Goal: Task Accomplishment & Management: Use online tool/utility

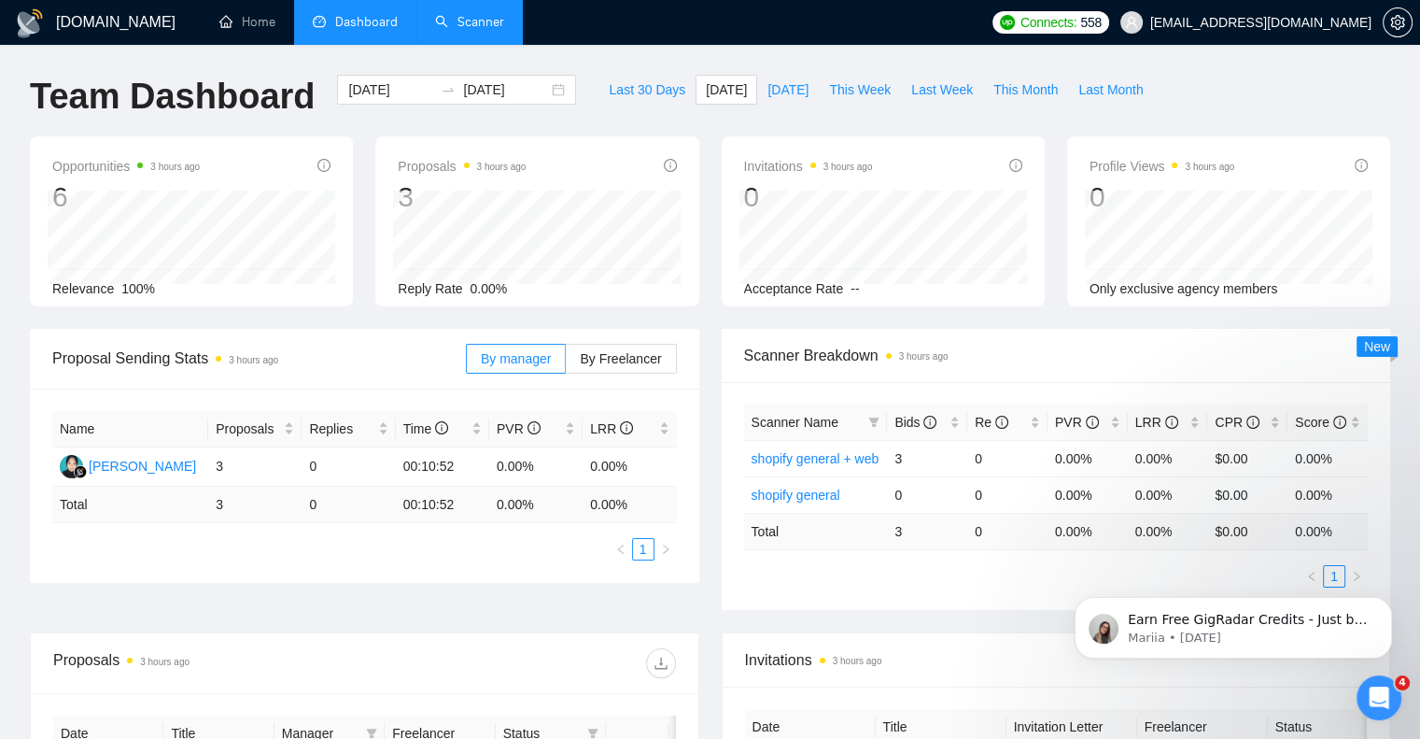
drag, startPoint x: 0, startPoint y: 0, endPoint x: 473, endPoint y: 14, distance: 472.8
click at [473, 14] on link "Scanner" at bounding box center [469, 22] width 69 height 16
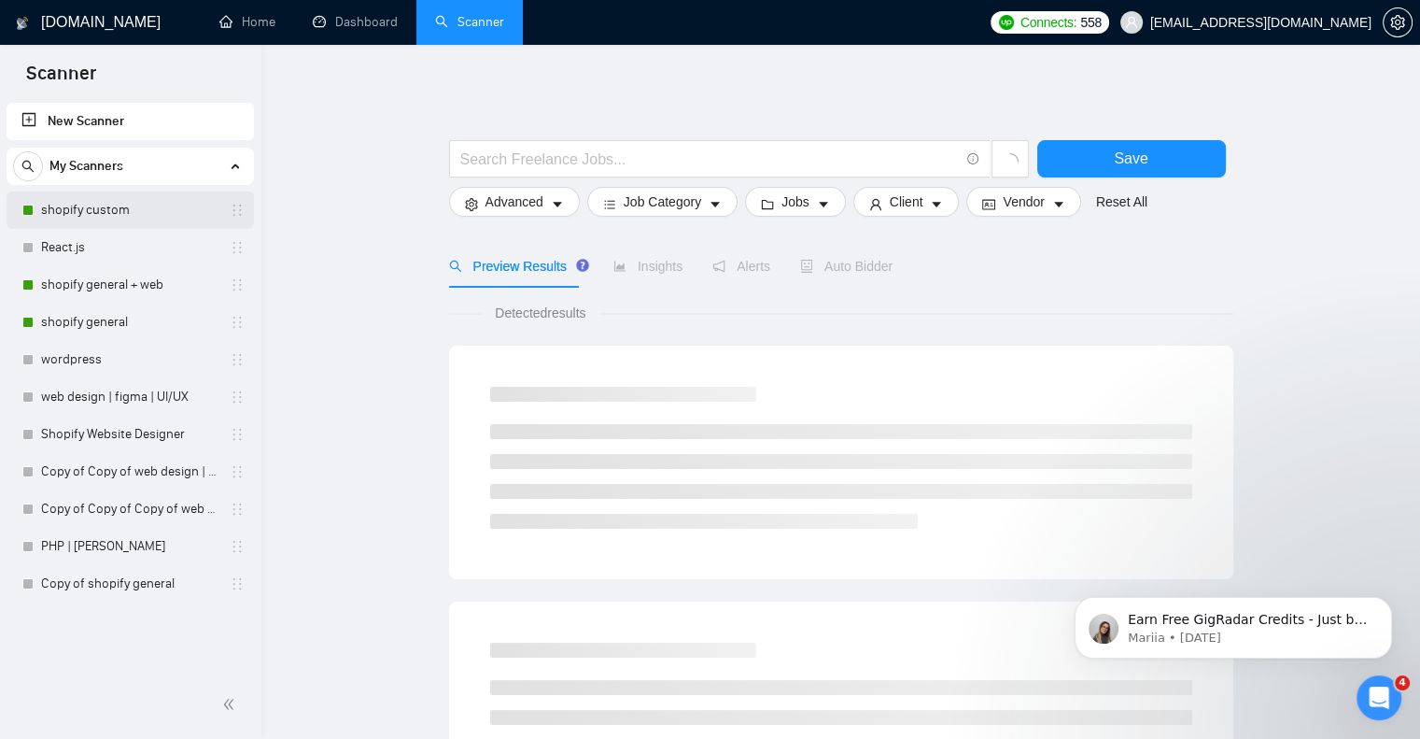
click at [127, 212] on link "shopify custom" at bounding box center [129, 209] width 177 height 37
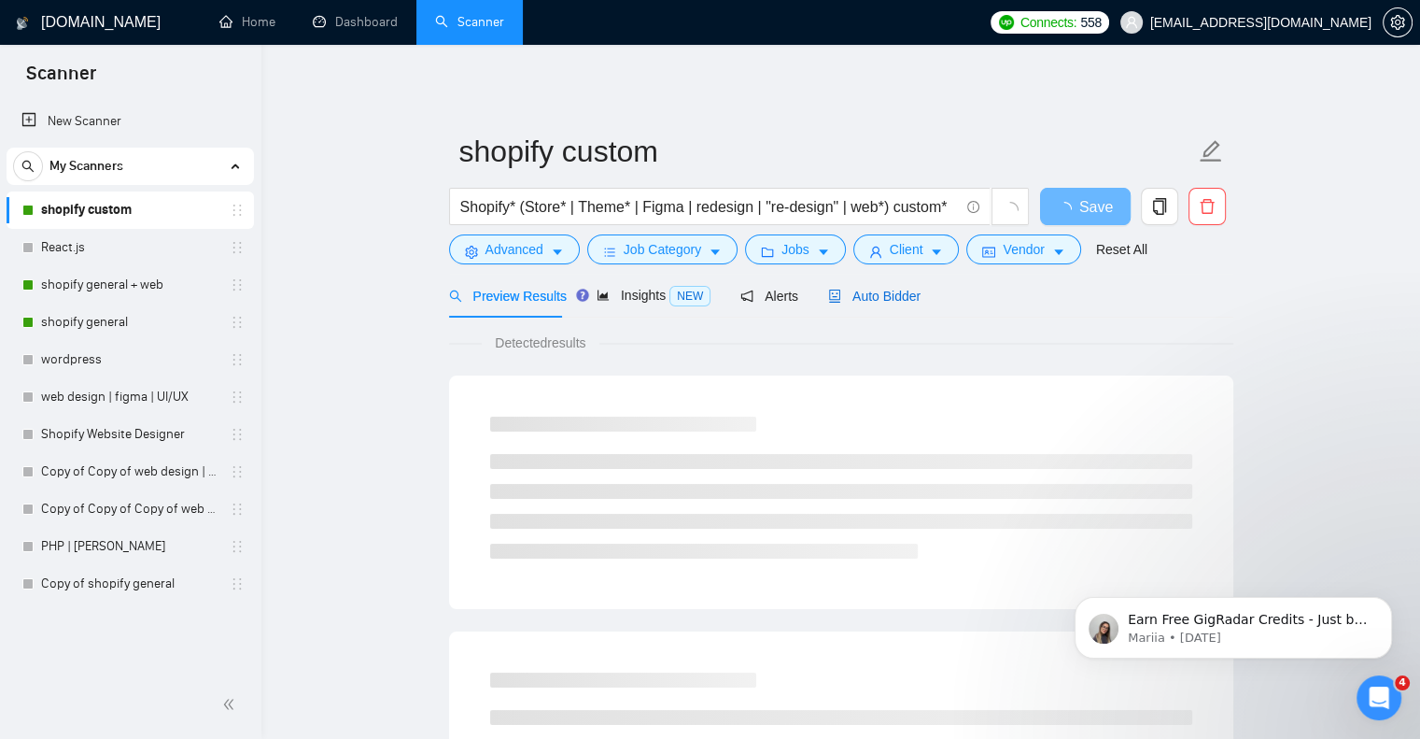
click at [864, 303] on span "Auto Bidder" at bounding box center [874, 296] width 92 height 15
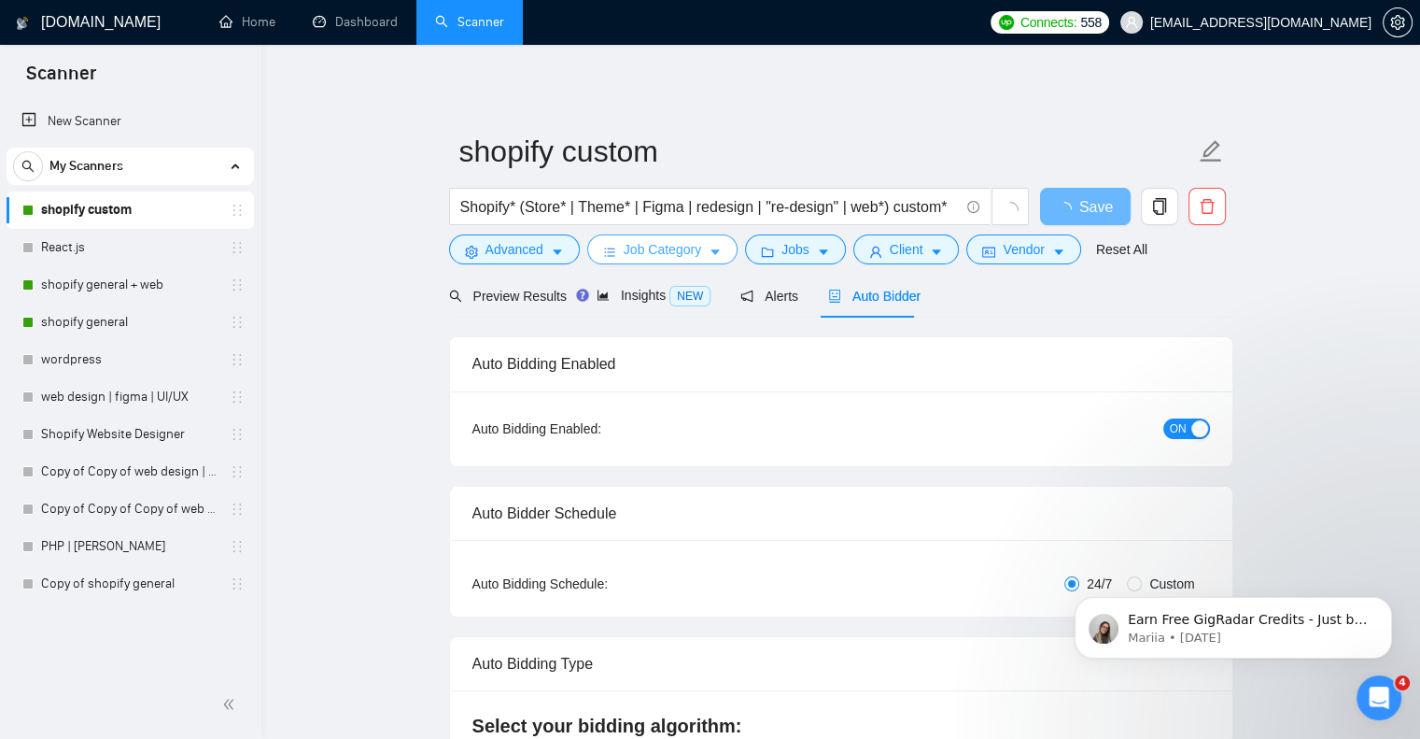
click at [687, 249] on span "Job Category" at bounding box center [663, 249] width 78 height 21
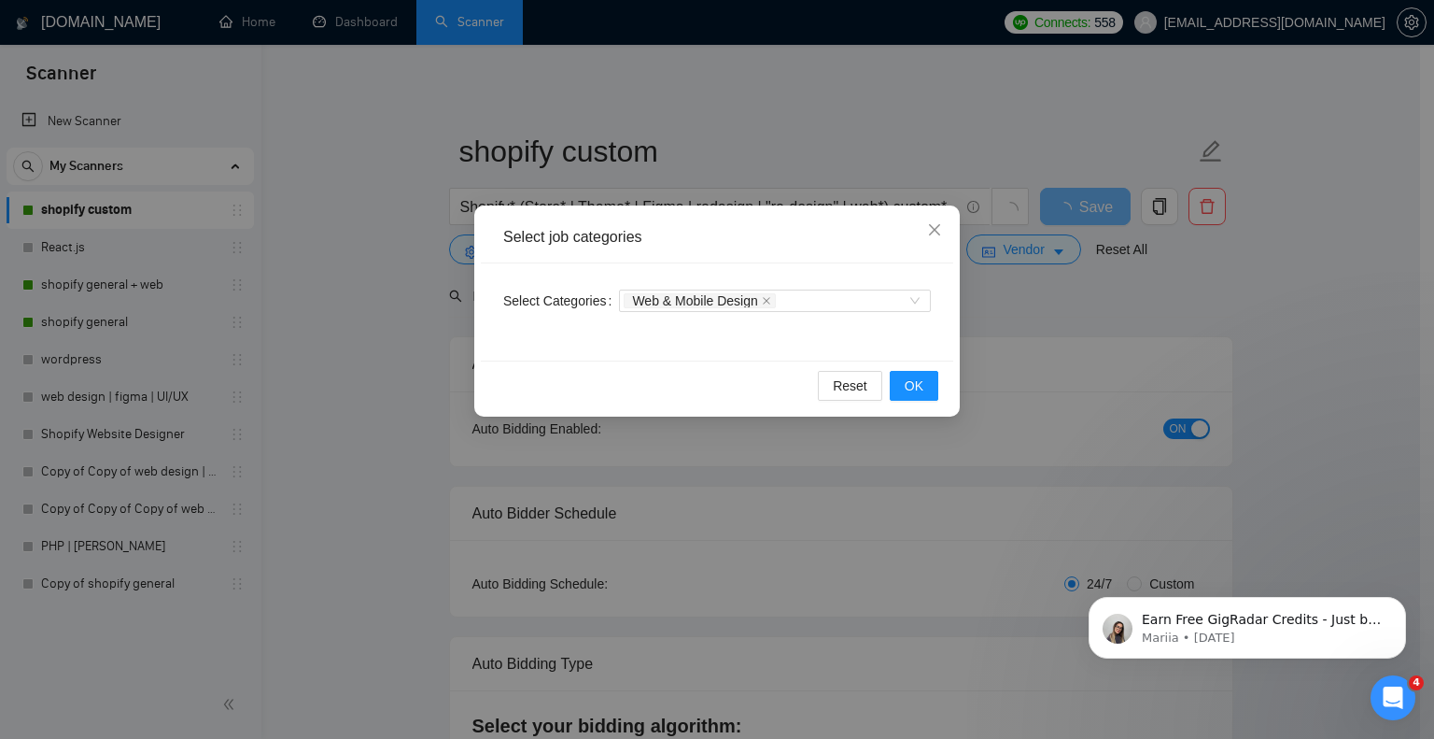
click at [1025, 354] on div "Select job categories Select Categories Web & Mobile Design Reset OK" at bounding box center [717, 369] width 1434 height 739
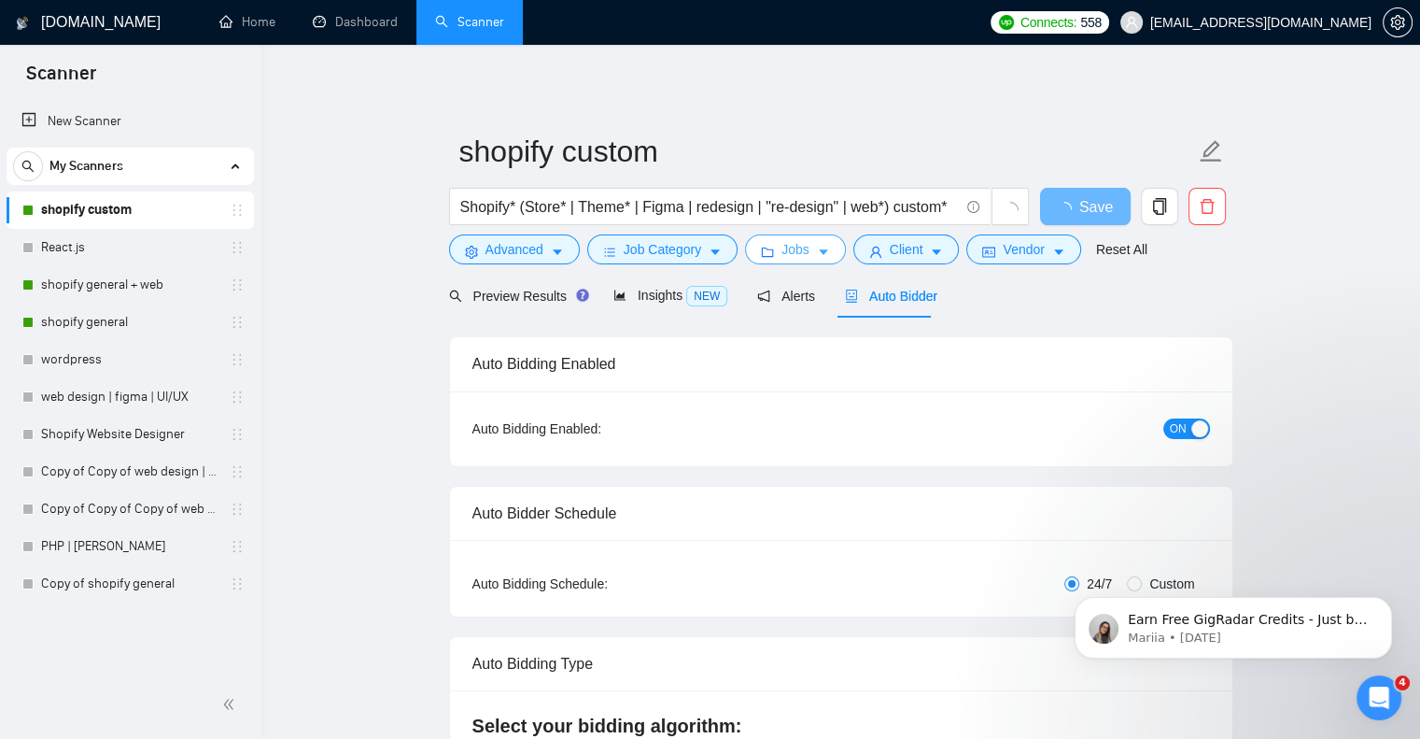
click at [809, 245] on button "Jobs" at bounding box center [795, 249] width 101 height 30
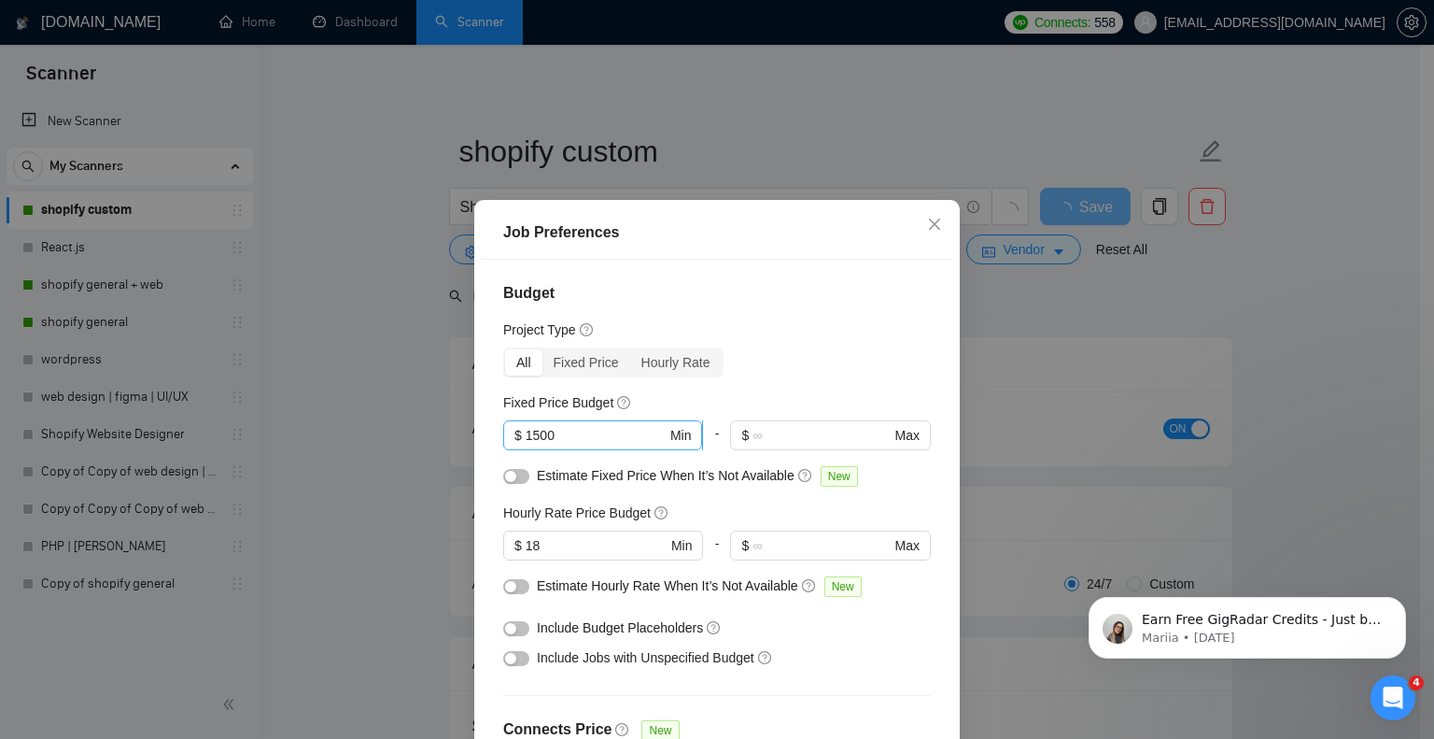
click at [562, 432] on input "1500" at bounding box center [596, 435] width 141 height 21
type input "1"
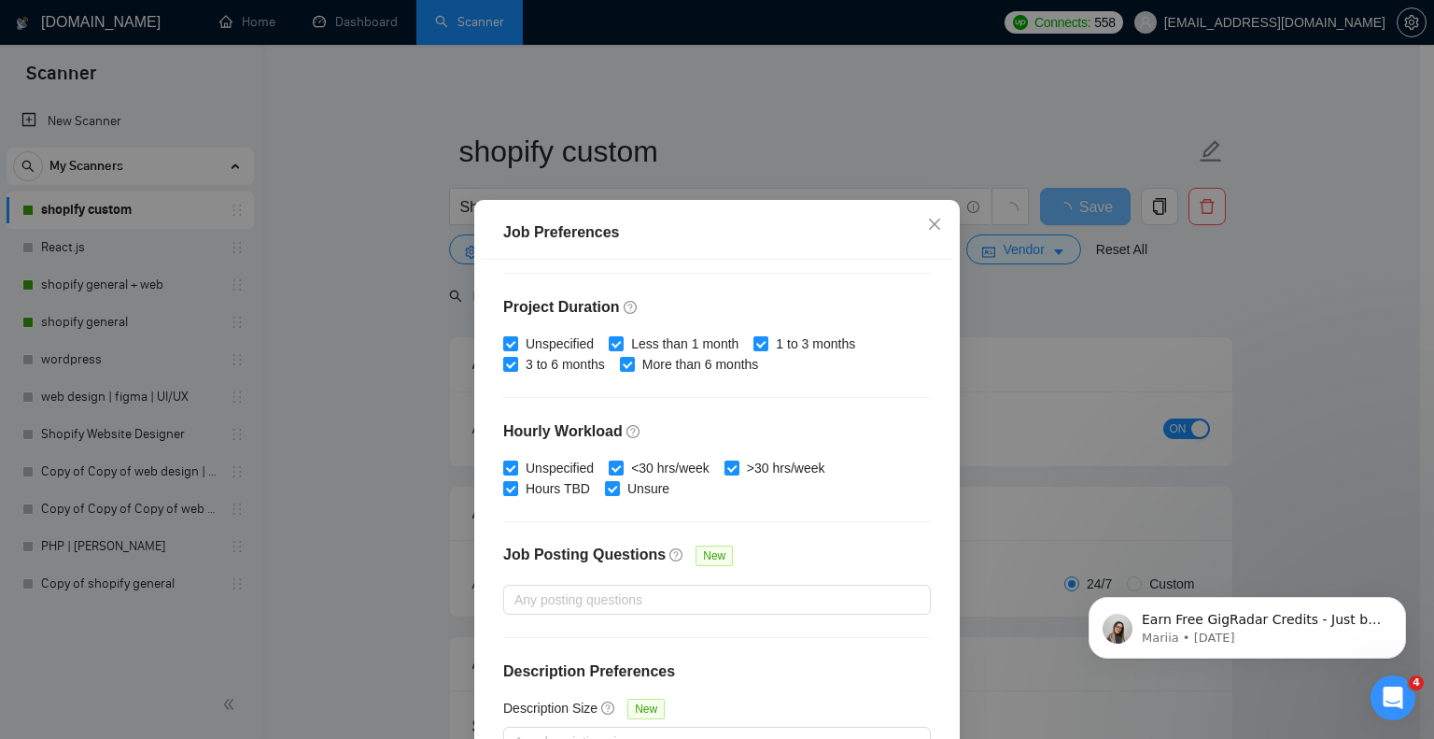
scroll to position [120, 0]
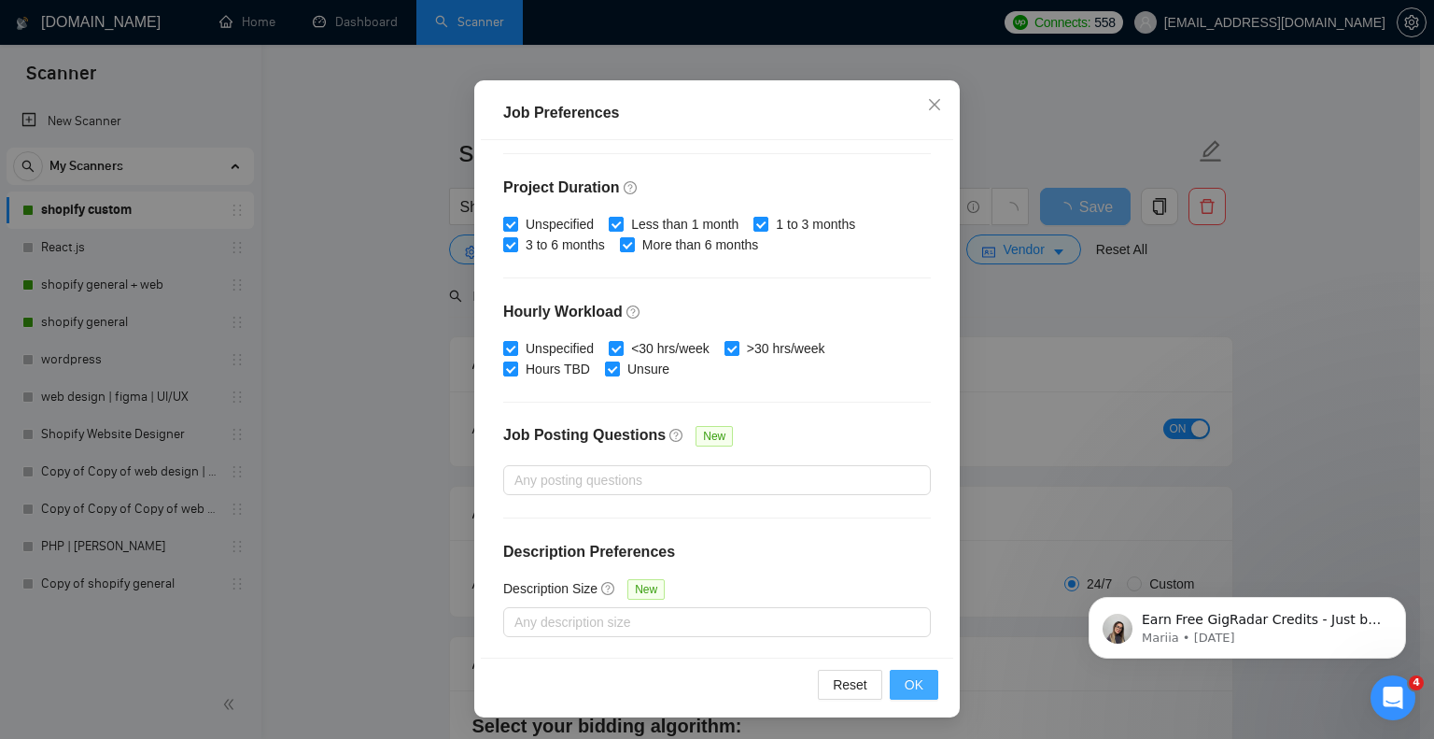
type input "600"
click at [907, 683] on span "OK" at bounding box center [914, 684] width 19 height 21
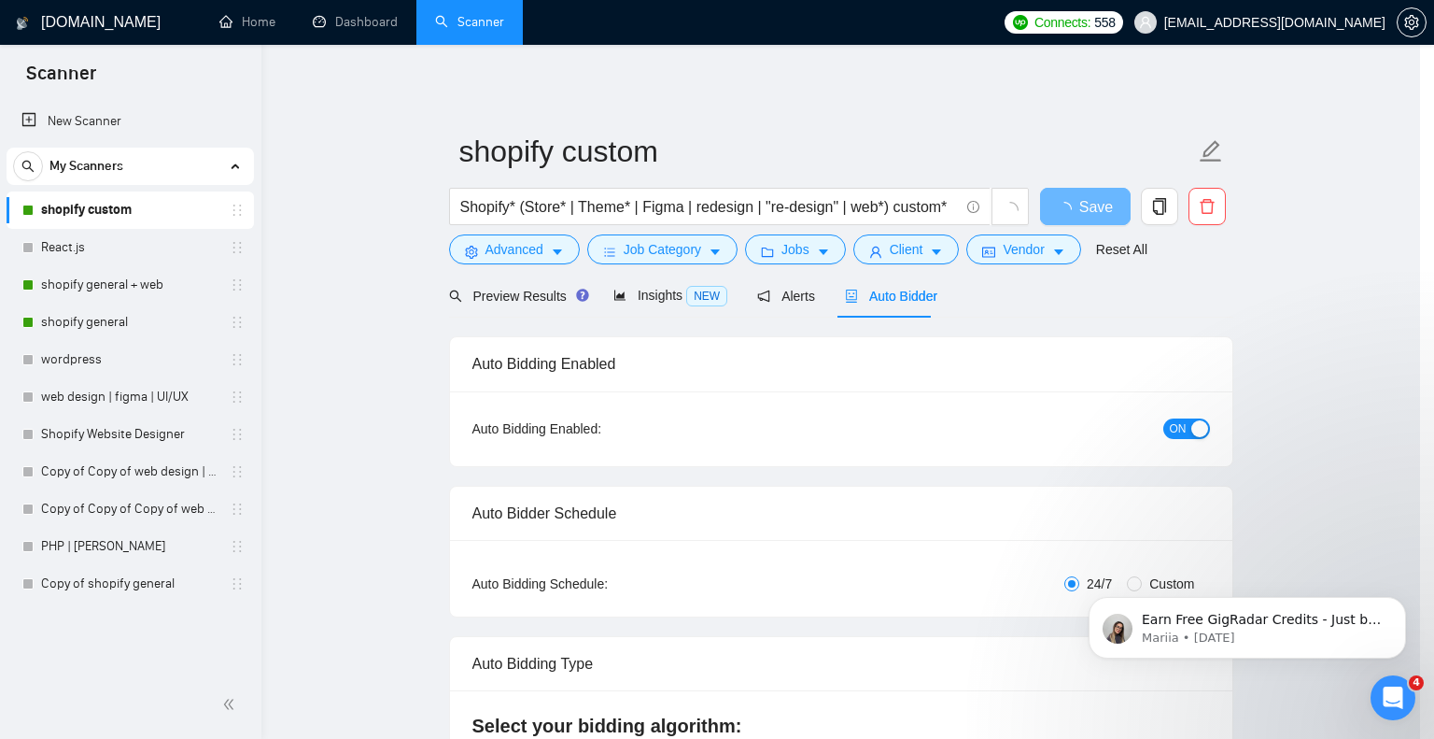
scroll to position [32, 0]
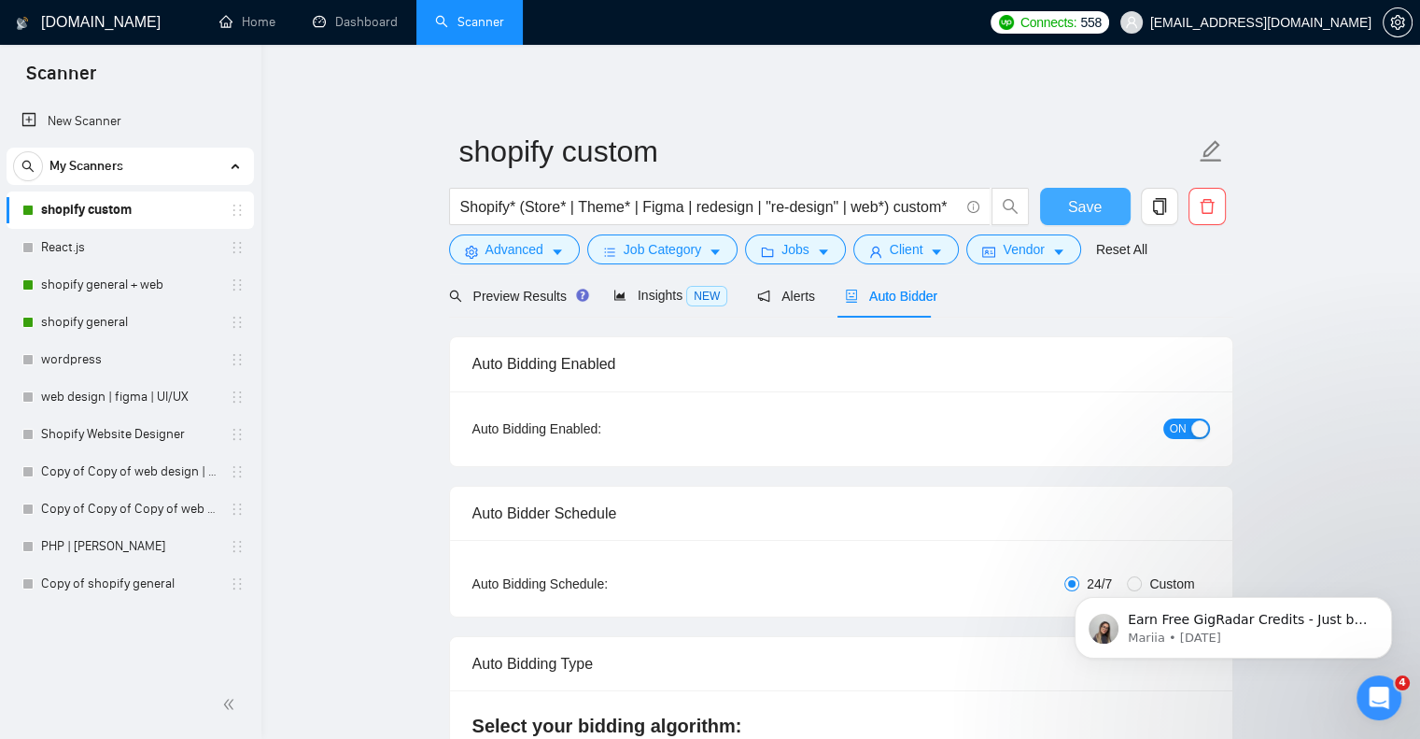
click at [1075, 212] on span "Save" at bounding box center [1085, 206] width 34 height 23
click at [75, 279] on link "shopify general + web" at bounding box center [129, 284] width 177 height 37
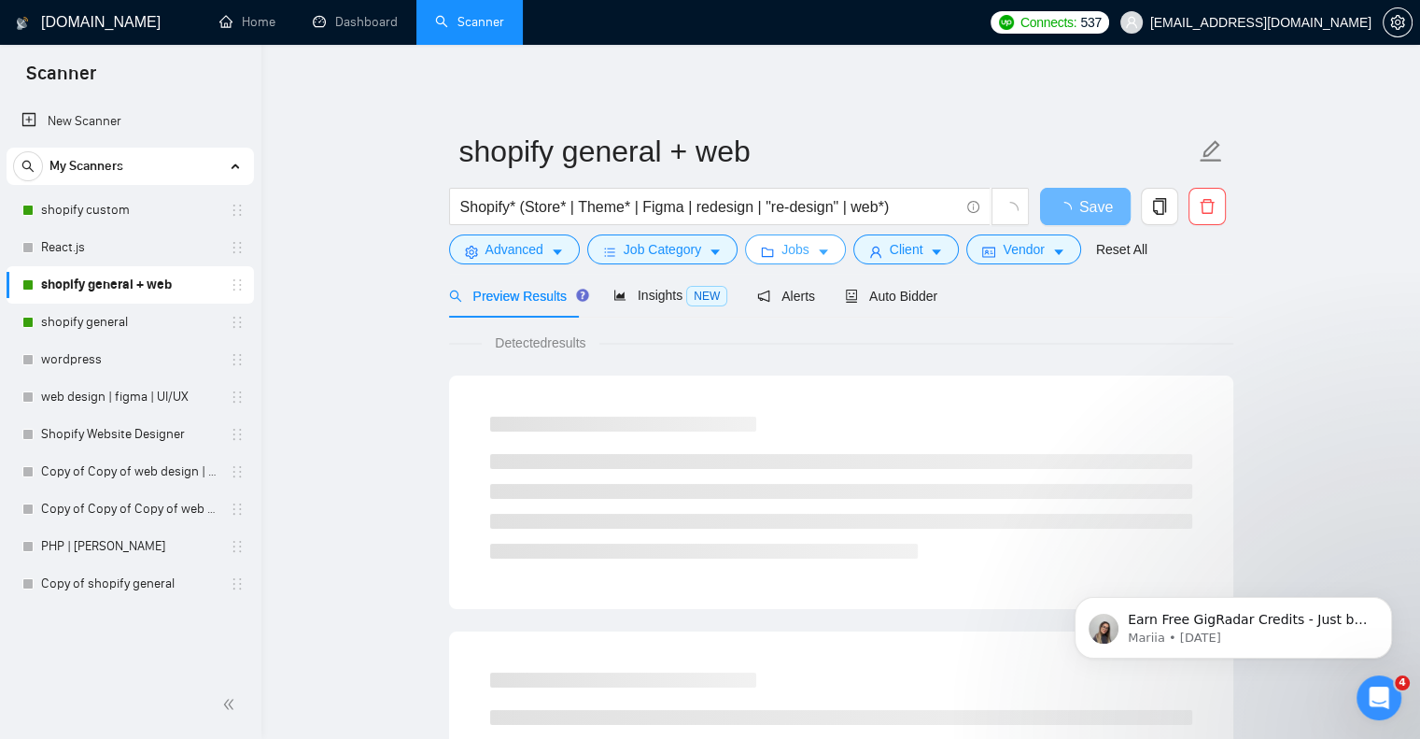
click at [782, 241] on span "Jobs" at bounding box center [796, 249] width 28 height 21
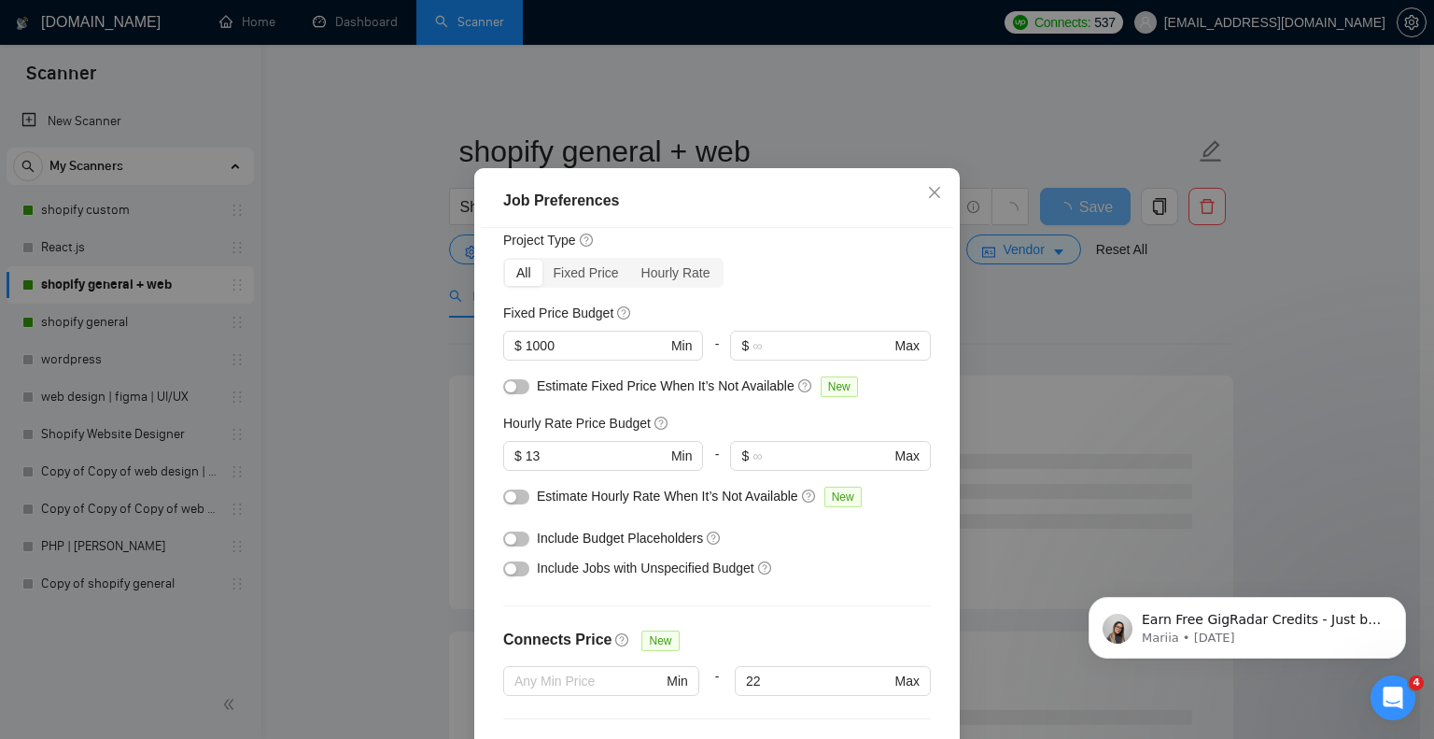
scroll to position [56, 0]
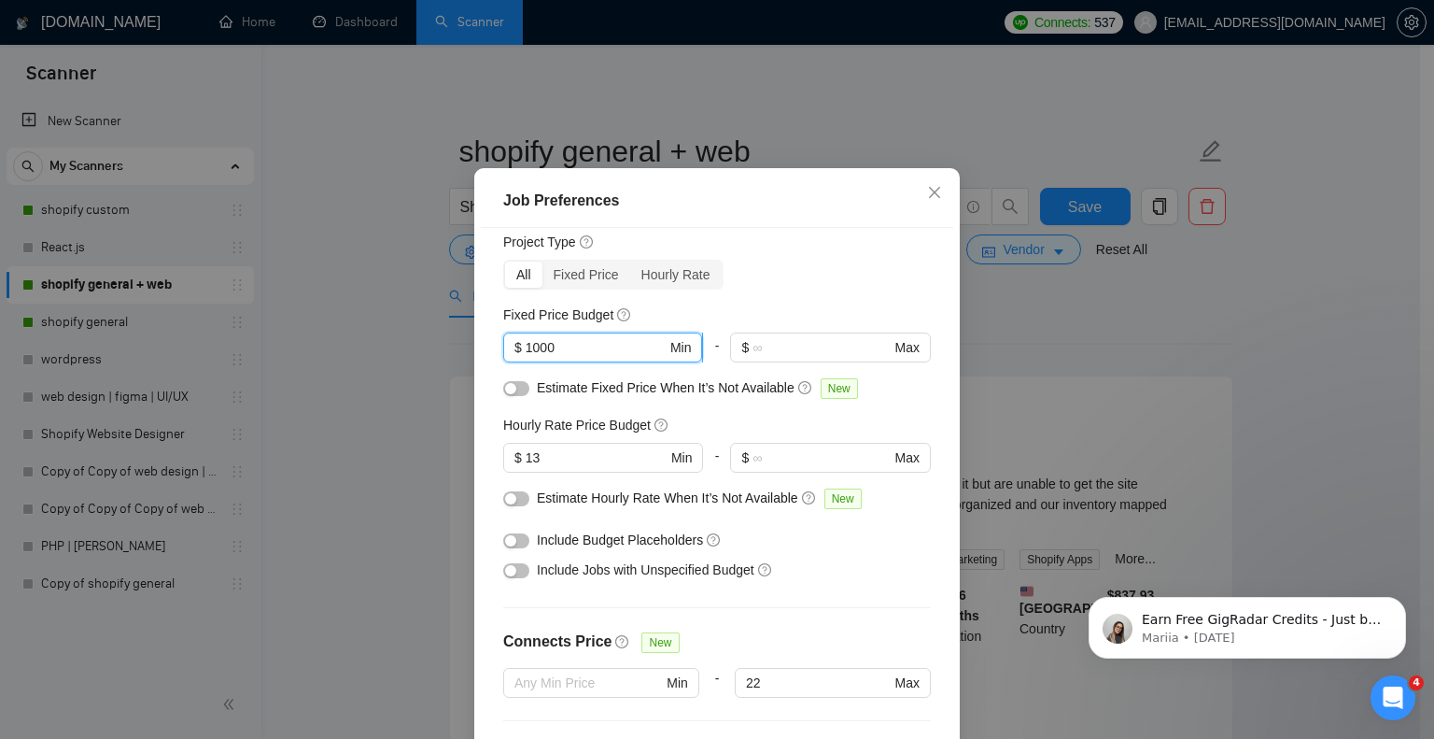
click at [575, 358] on input "1000" at bounding box center [596, 347] width 141 height 21
type input "1"
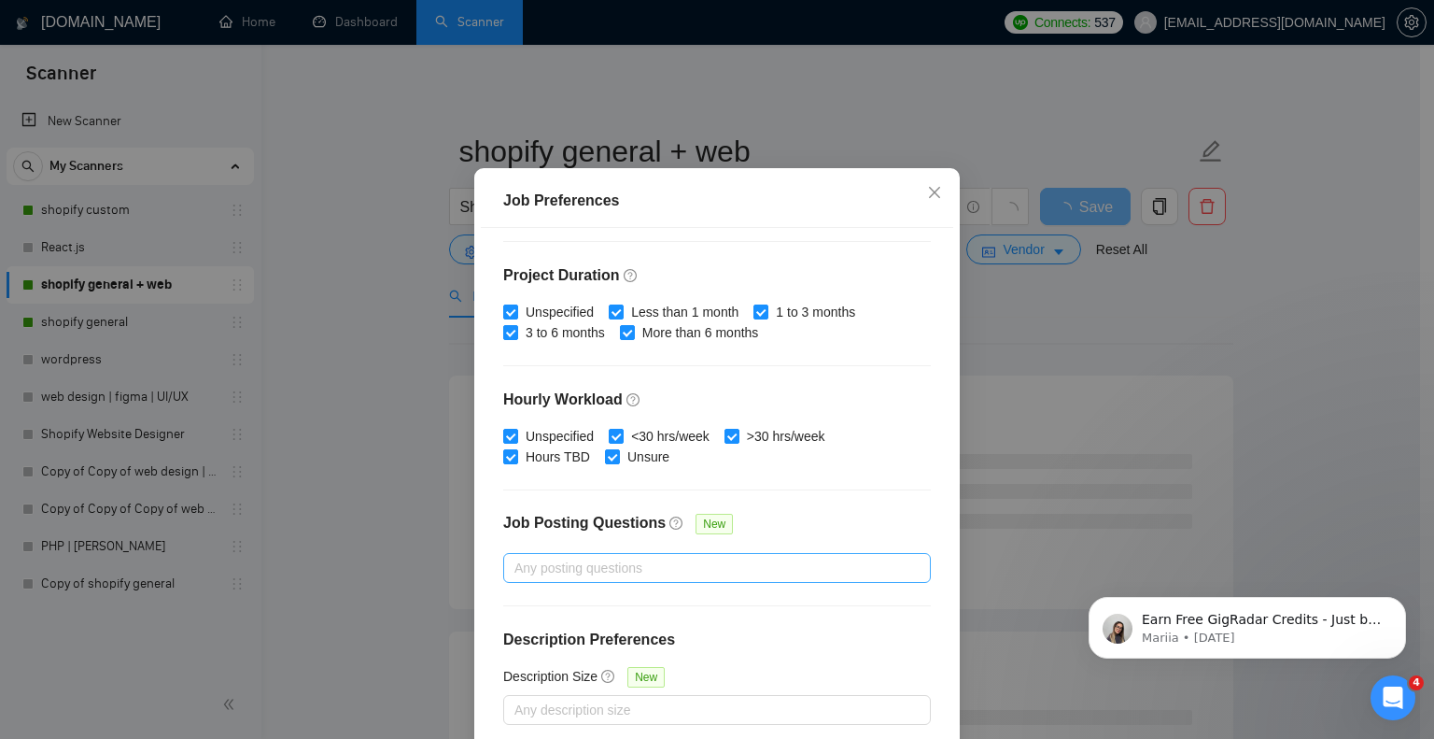
scroll to position [120, 0]
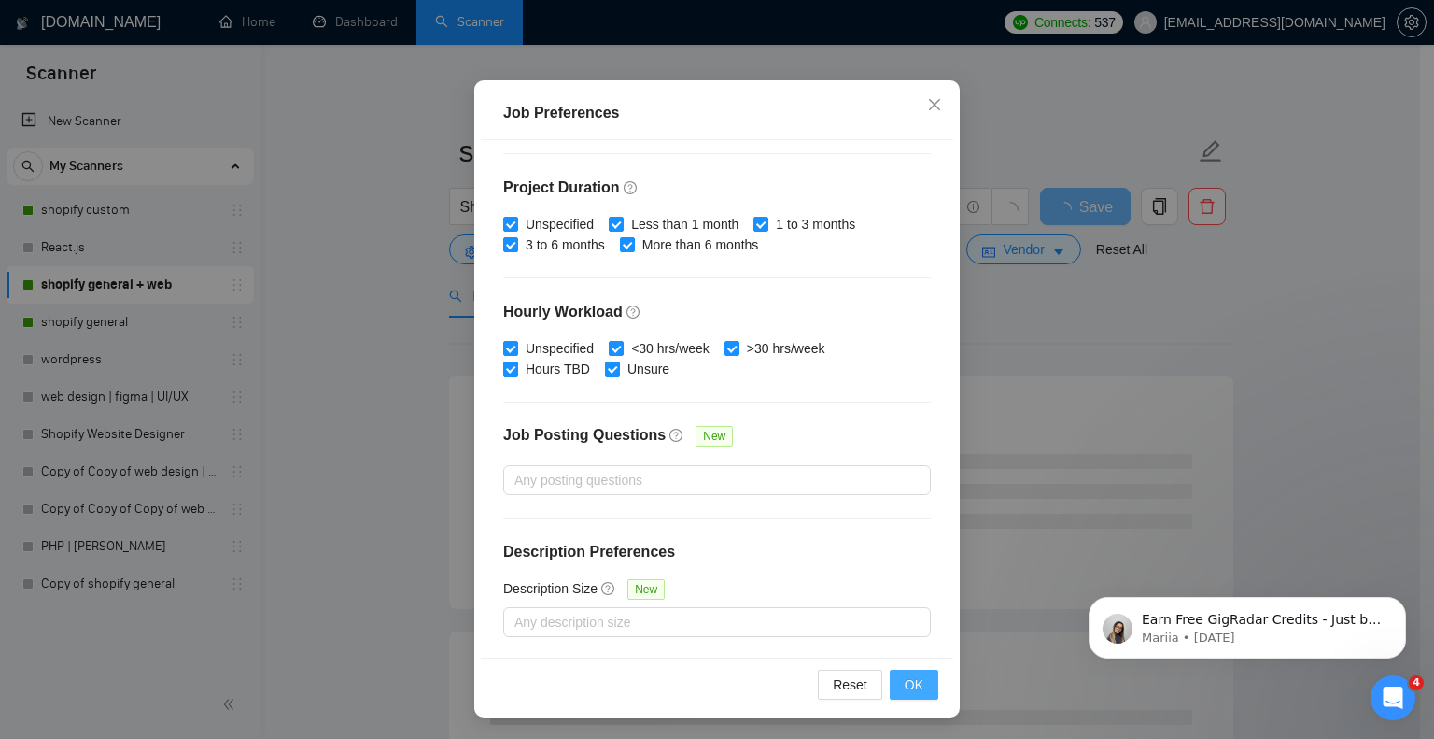
type input "700"
click at [910, 680] on span "OK" at bounding box center [914, 684] width 19 height 21
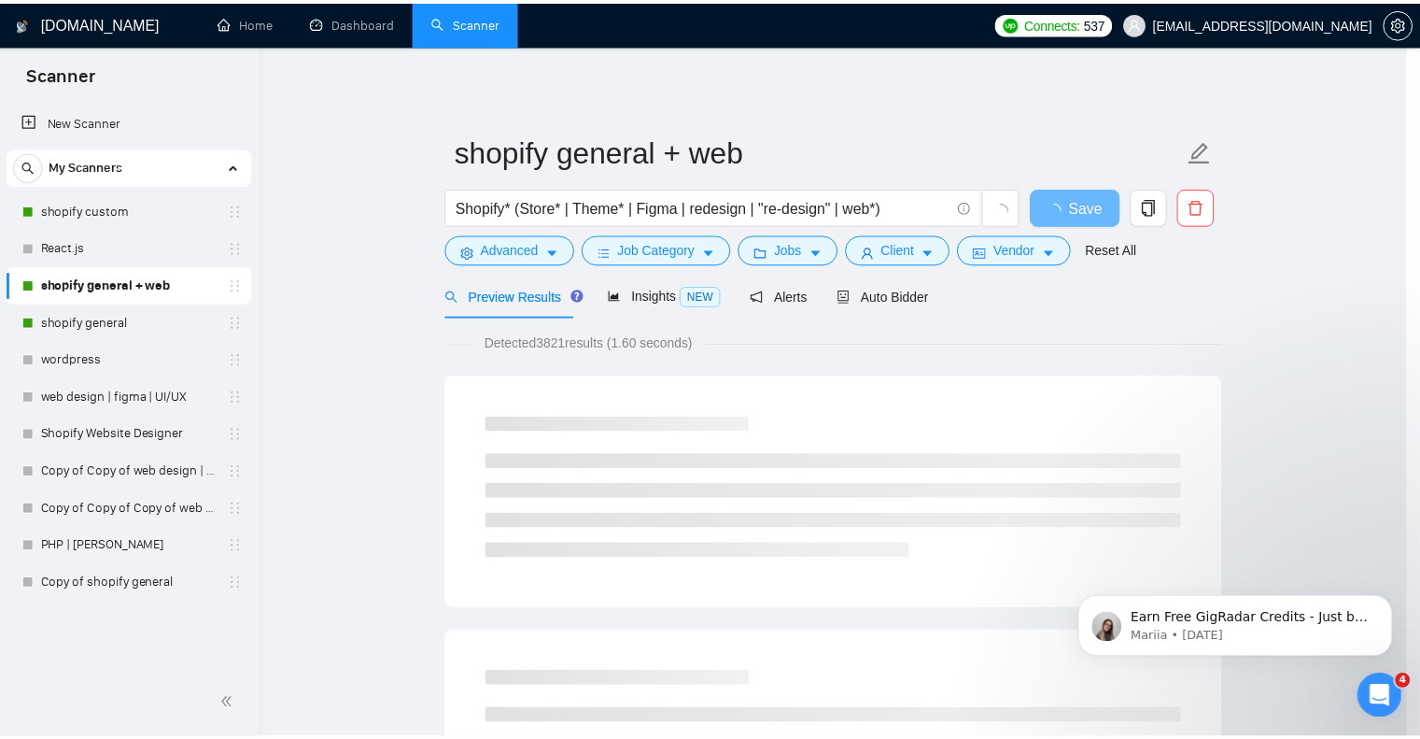
scroll to position [32, 0]
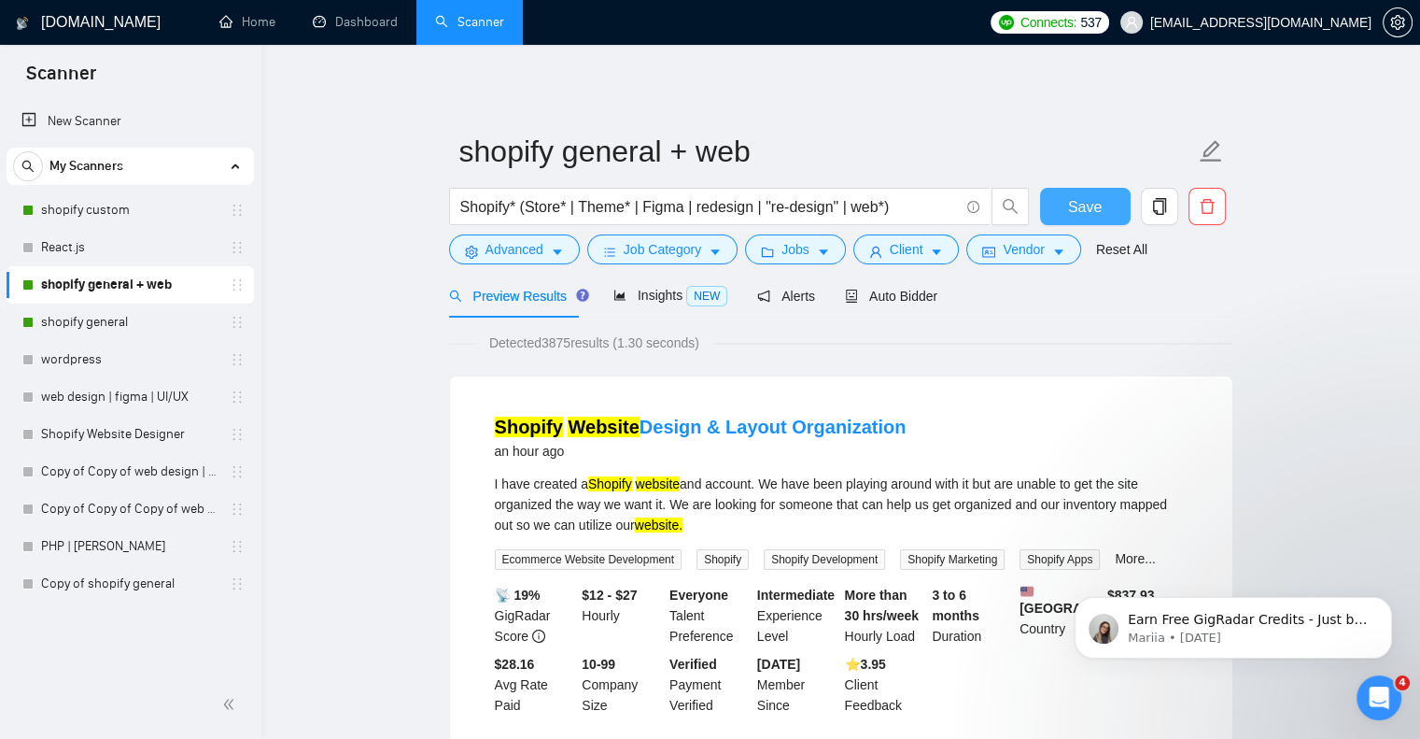
click at [1065, 208] on button "Save" at bounding box center [1085, 206] width 91 height 37
click at [120, 313] on link "shopify general" at bounding box center [129, 322] width 177 height 37
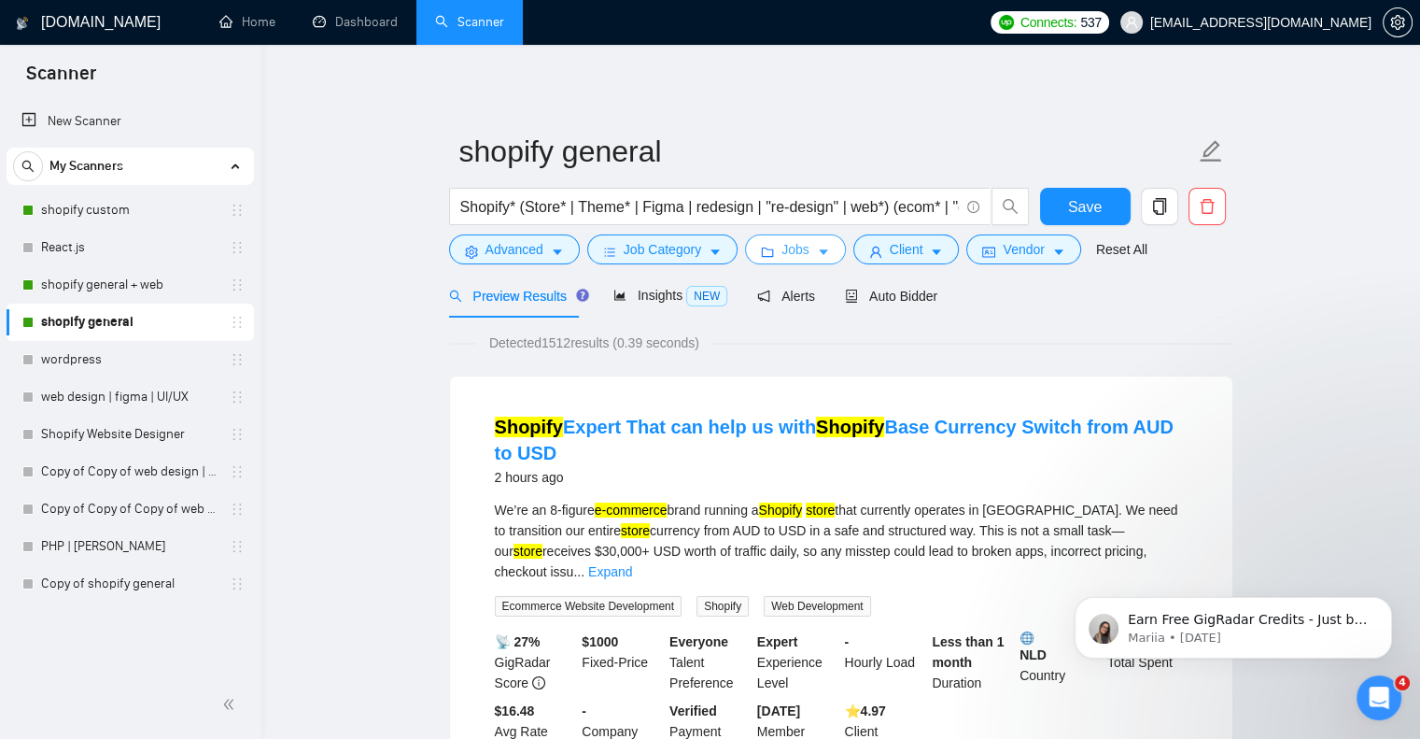
click at [782, 250] on span "Jobs" at bounding box center [796, 249] width 28 height 21
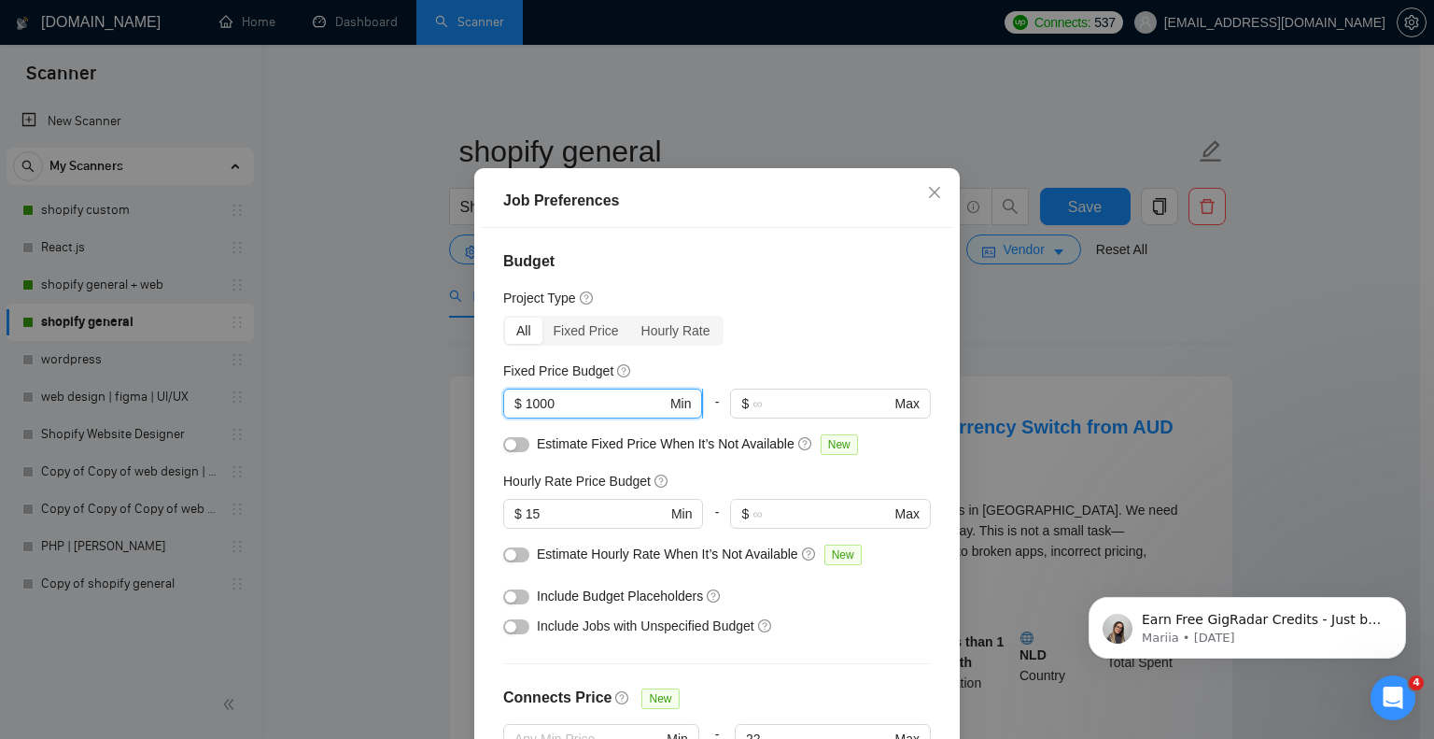
click at [573, 414] on input "1000" at bounding box center [596, 403] width 141 height 21
type input "1"
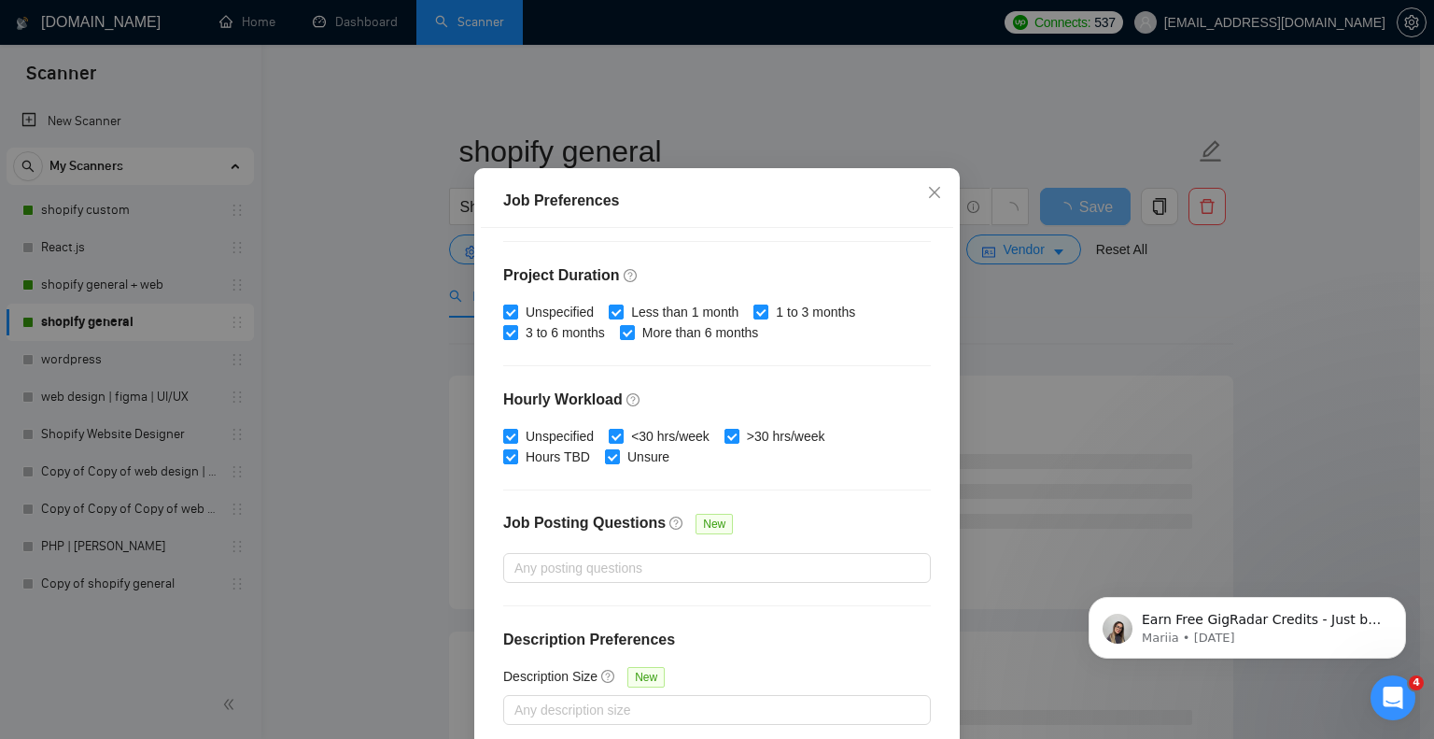
scroll to position [120, 0]
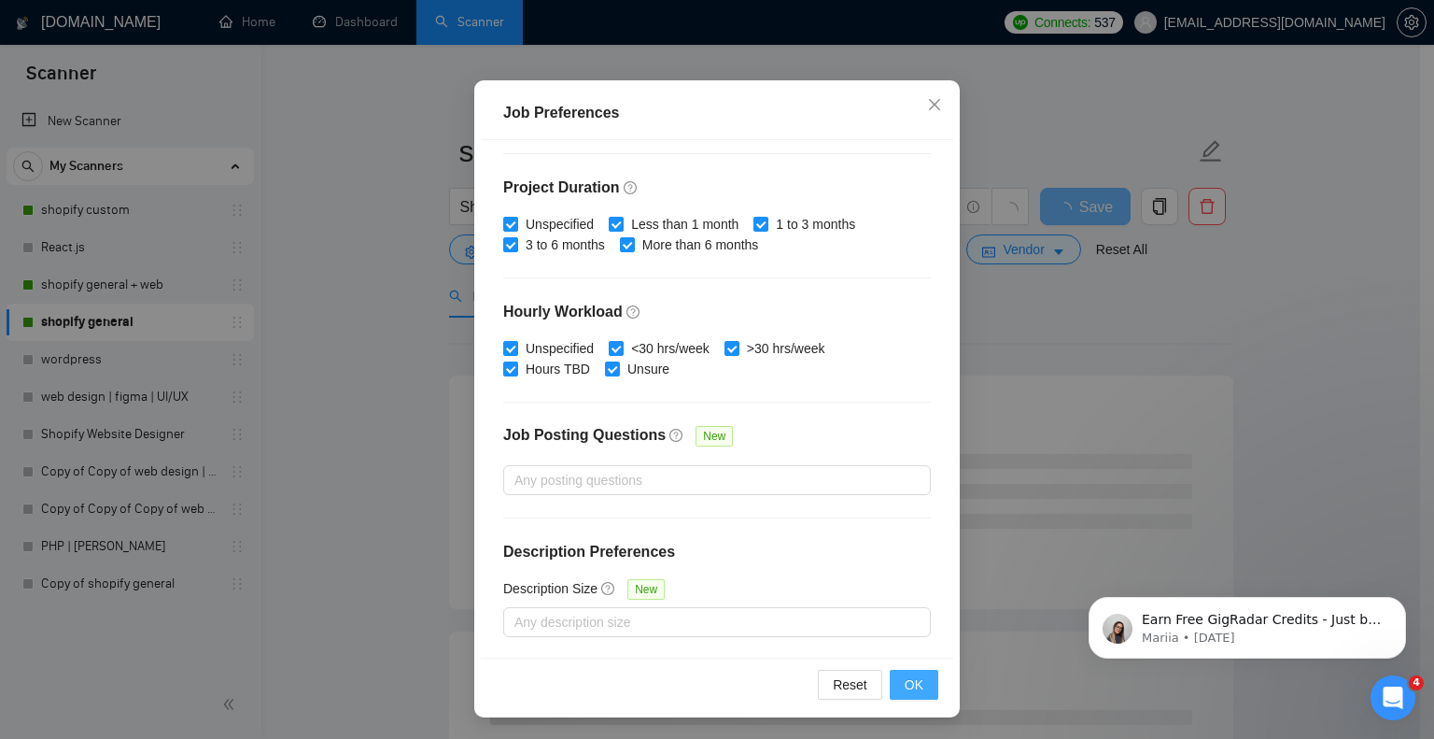
type input "700"
click at [905, 682] on span "OK" at bounding box center [914, 684] width 19 height 21
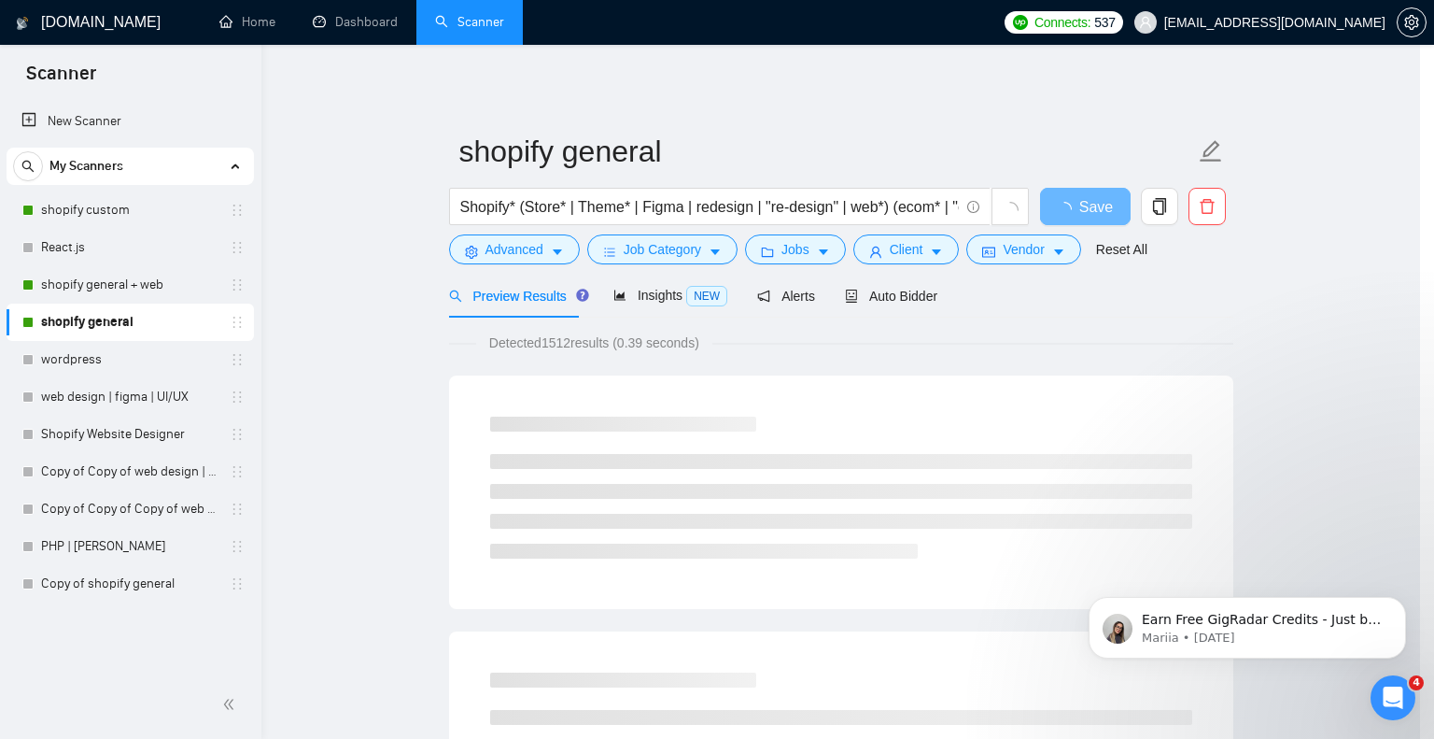
scroll to position [32, 0]
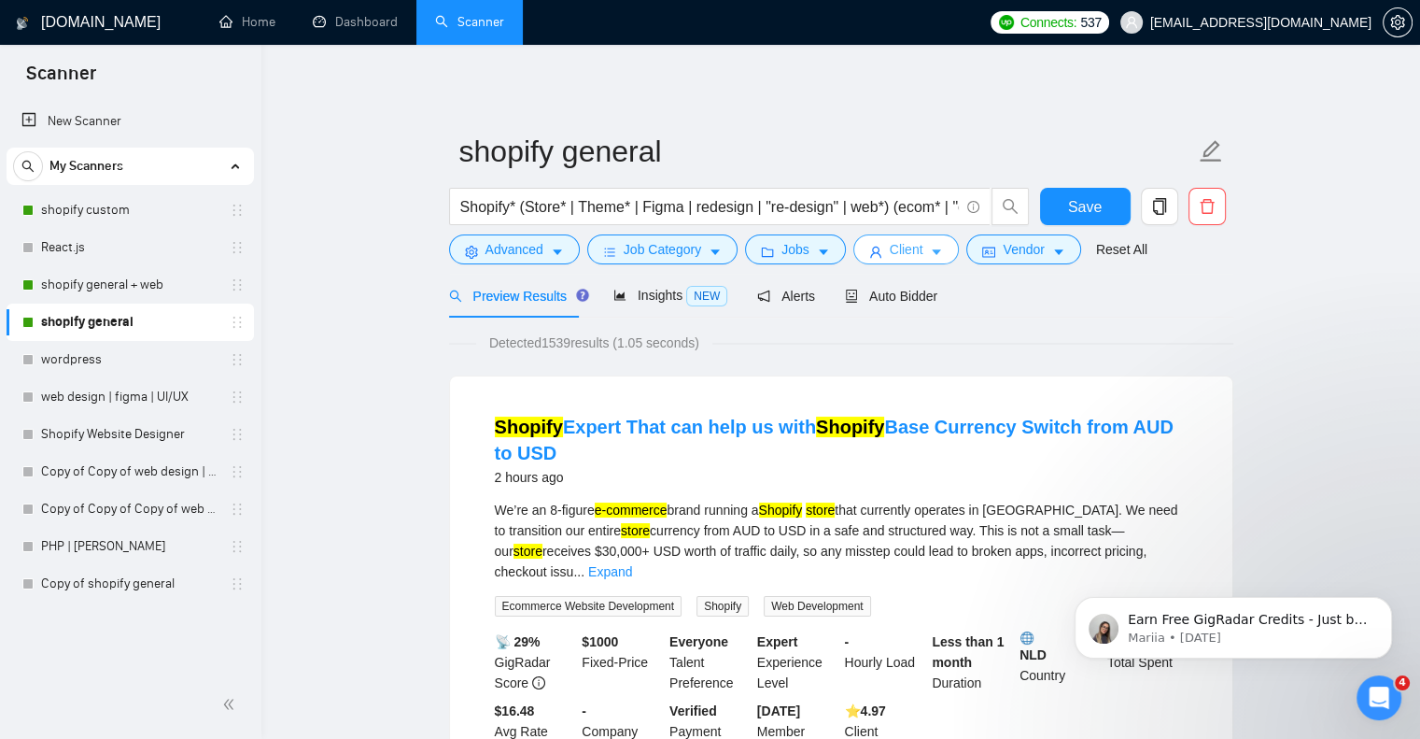
click at [893, 247] on span "Client" at bounding box center [907, 249] width 34 height 21
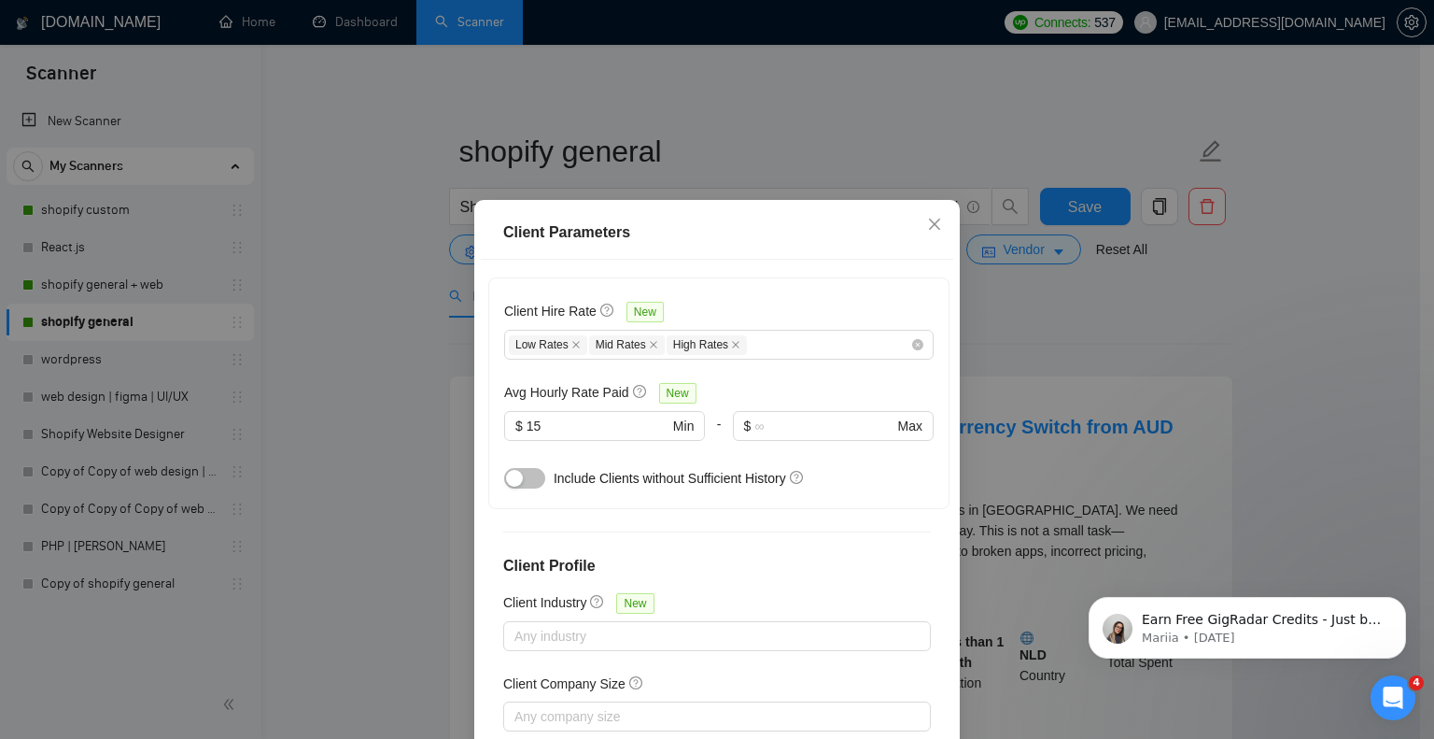
scroll to position [120, 0]
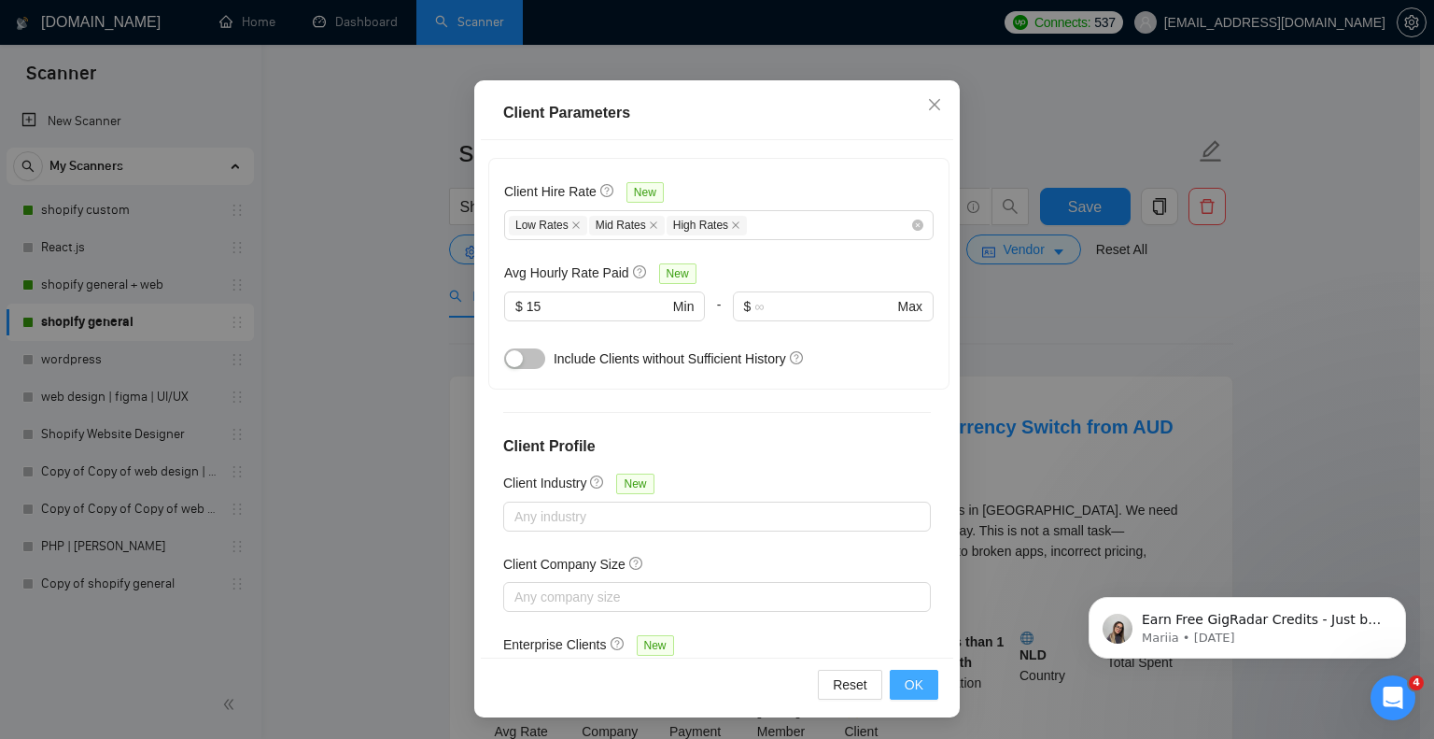
click at [915, 674] on span "OK" at bounding box center [914, 684] width 19 height 21
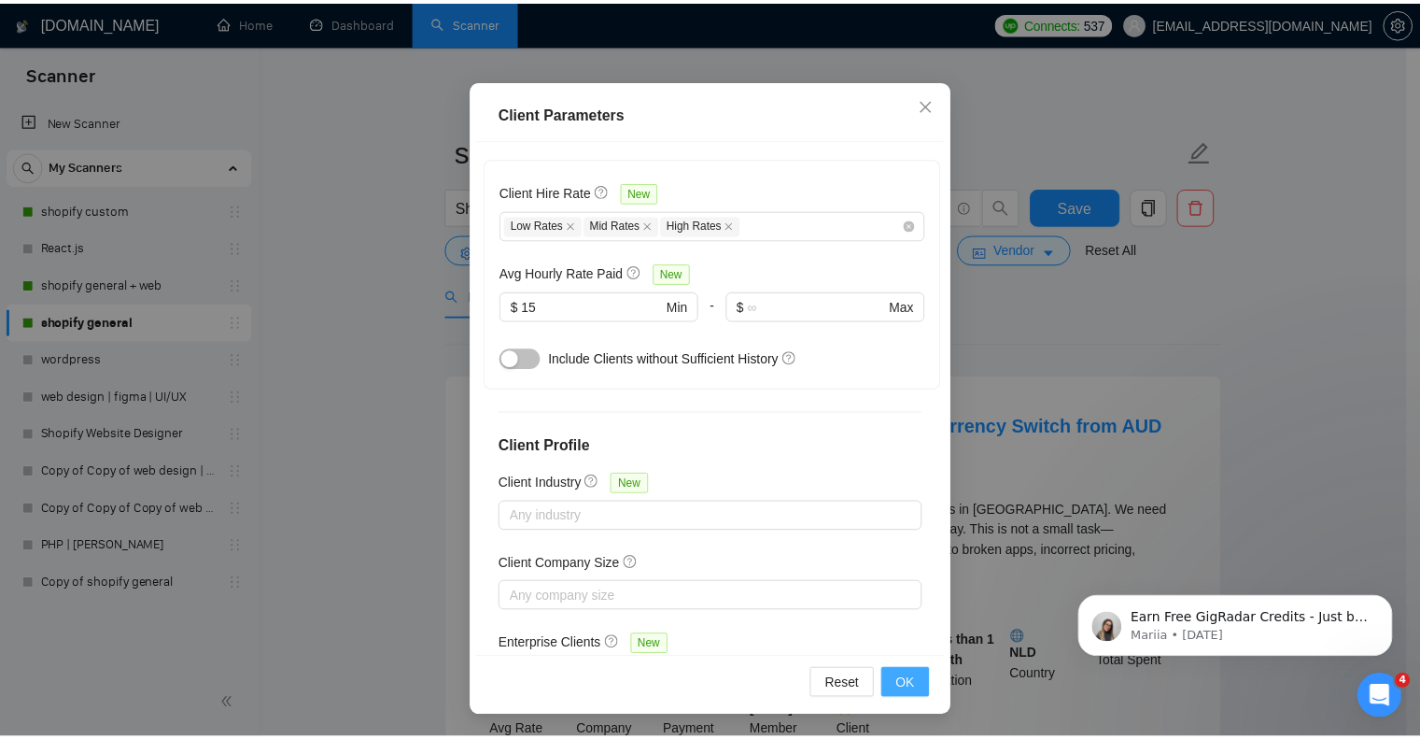
scroll to position [32, 0]
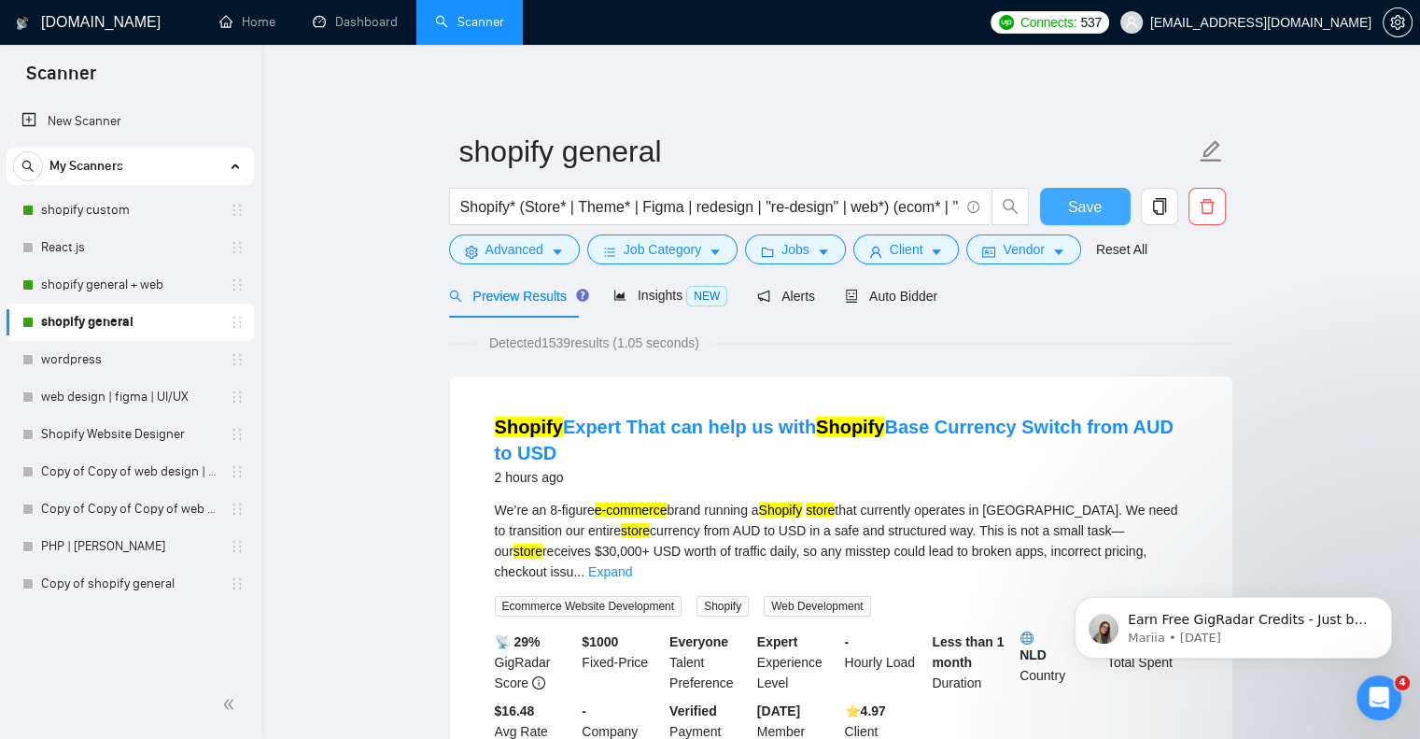
click at [1079, 208] on span "Save" at bounding box center [1085, 206] width 34 height 23
